Goal: Transaction & Acquisition: Register for event/course

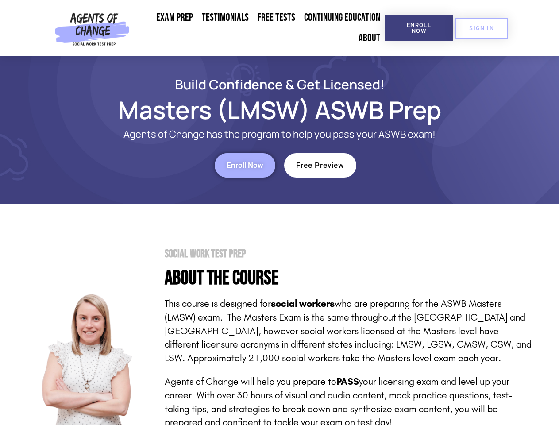
click at [279, 213] on section "Social Work Test Prep About the Course This course is designed for social worke…" at bounding box center [279, 369] width 559 height 330
click at [419, 28] on span "Enroll Now" at bounding box center [419, 28] width 40 height 12
click at [482, 28] on span "SIGN IN" at bounding box center [481, 28] width 25 height 6
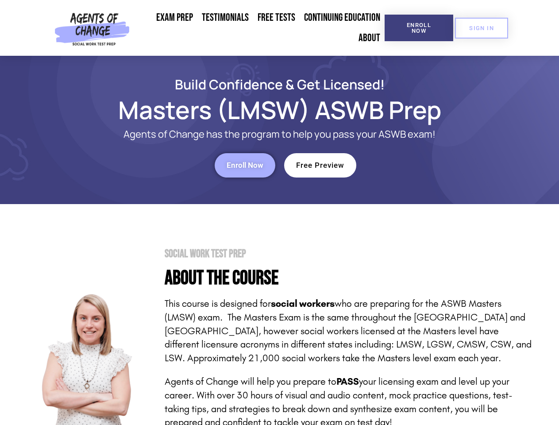
click at [154, 165] on div "Enroll Now" at bounding box center [154, 165] width 244 height 24
click at [245, 165] on span "Enroll Now" at bounding box center [245, 166] width 37 height 8
click at [406, 165] on div "Free Preview" at bounding box center [406, 165] width 244 height 24
